Goal: Participate in discussion

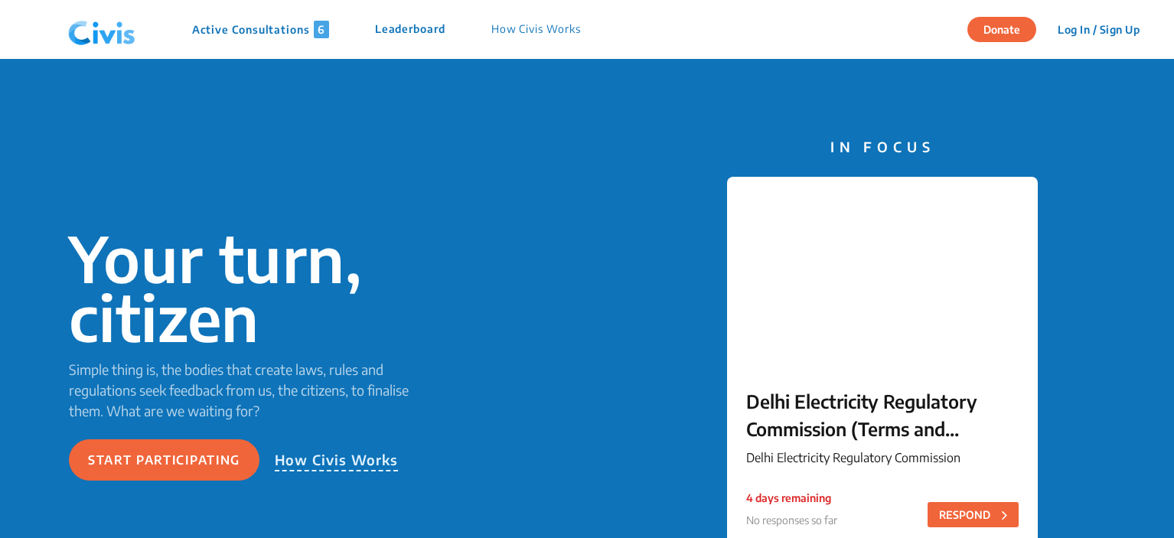
scroll to position [153, 0]
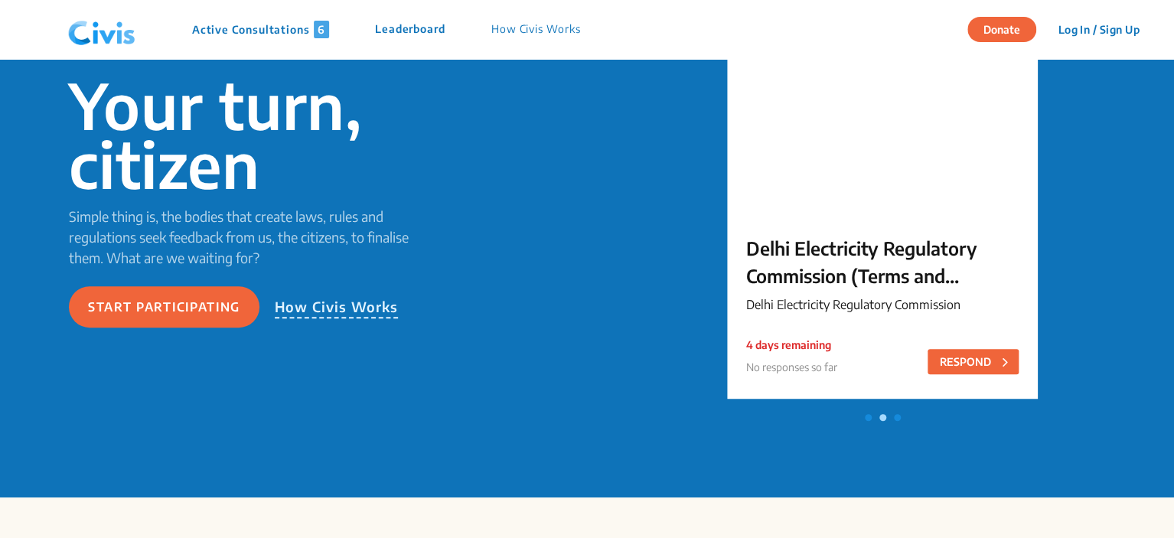
click at [260, 25] on p "Active Consultations 6" at bounding box center [260, 30] width 137 height 18
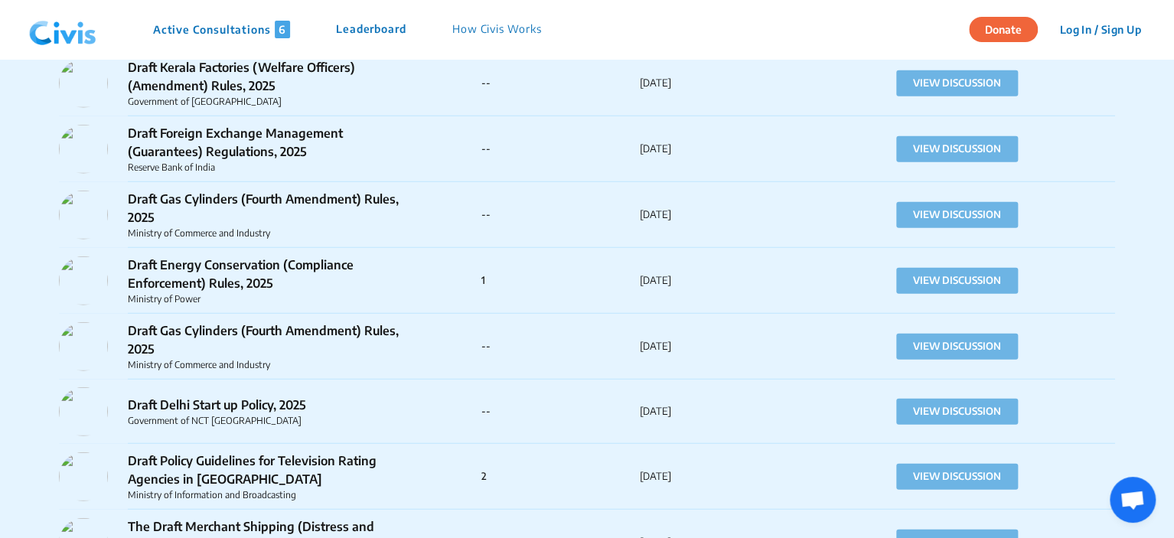
scroll to position [2142, 0]
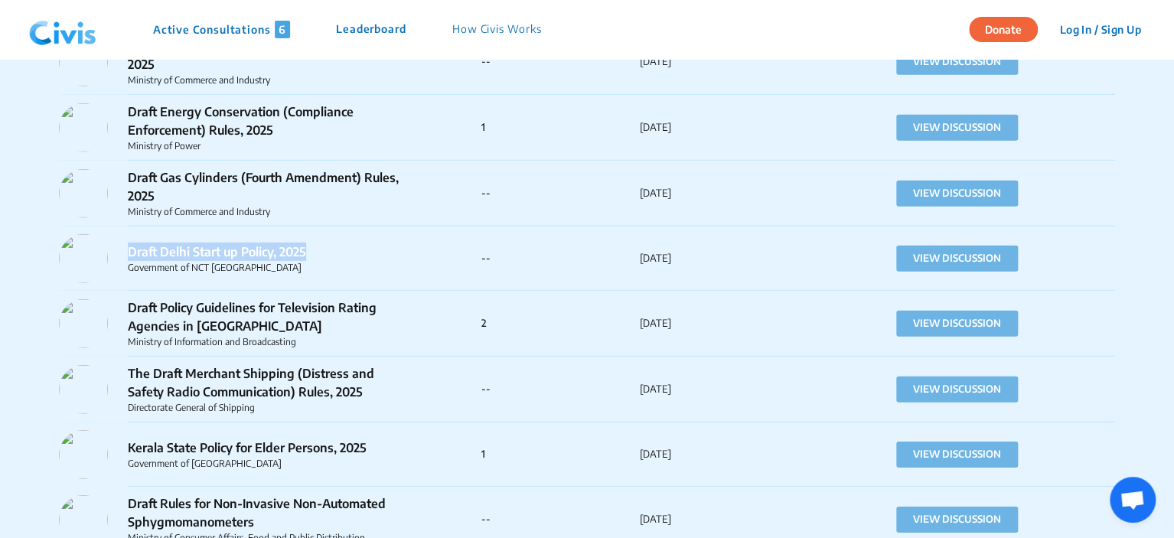
drag, startPoint x: 314, startPoint y: 246, endPoint x: 129, endPoint y: 253, distance: 186.1
click at [129, 253] on p "Draft Delhi Start up Policy, 2025" at bounding box center [269, 252] width 283 height 18
click at [922, 259] on button "VIEW DISCUSSION" at bounding box center [957, 259] width 122 height 26
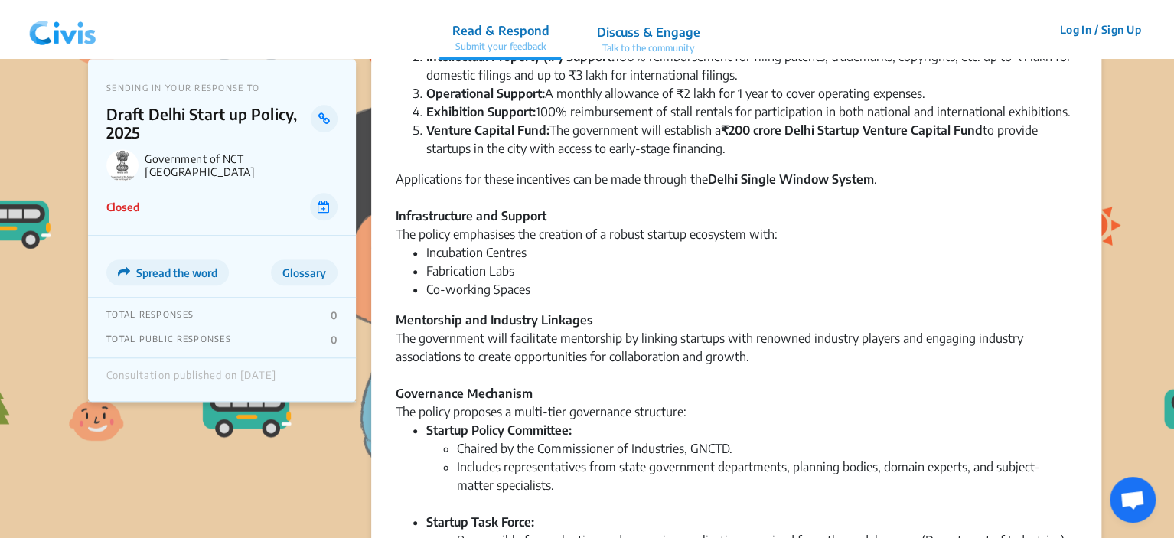
scroll to position [995, 0]
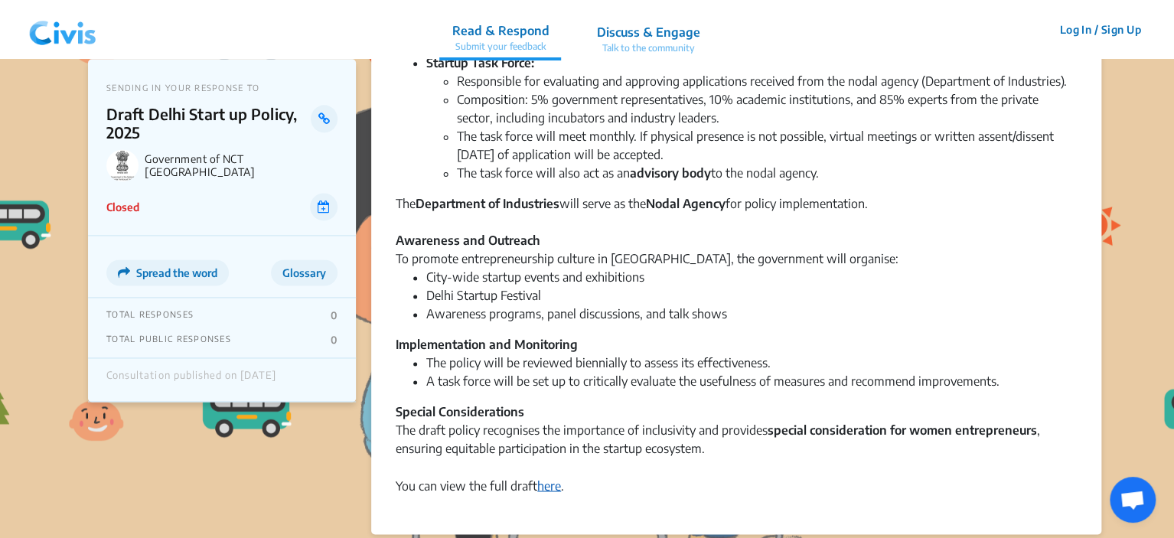
click at [546, 484] on link "here" at bounding box center [549, 484] width 24 height 15
